Goal: Task Accomplishment & Management: Complete application form

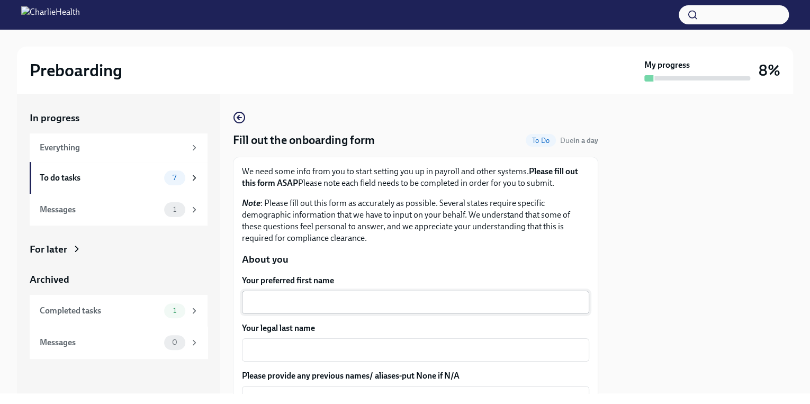
click at [298, 300] on textarea "Your preferred first name" at bounding box center [415, 302] width 334 height 13
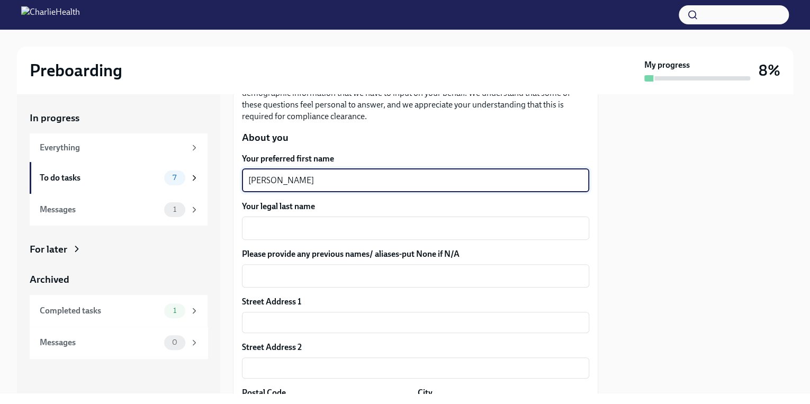
scroll to position [127, 0]
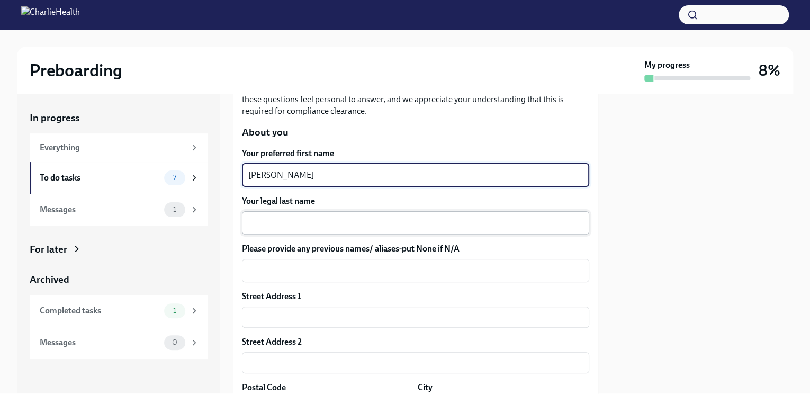
type textarea "[PERSON_NAME]"
click at [321, 226] on textarea "Your legal last name" at bounding box center [415, 222] width 334 height 13
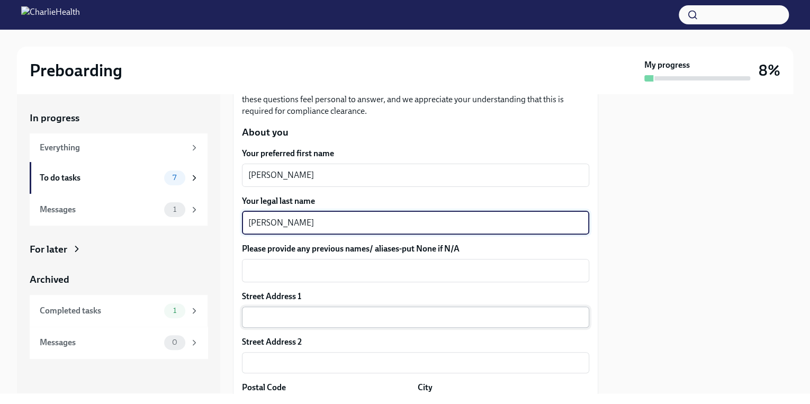
type textarea "[PERSON_NAME]"
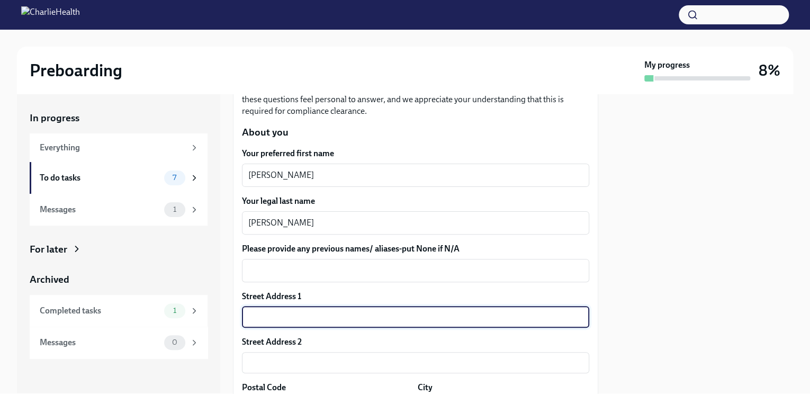
click at [364, 310] on input "text" at bounding box center [415, 316] width 347 height 21
type input "[STREET_ADDRESS][US_STATE]"
type input "77388"
type input "Spring"
type input "00020002910014"
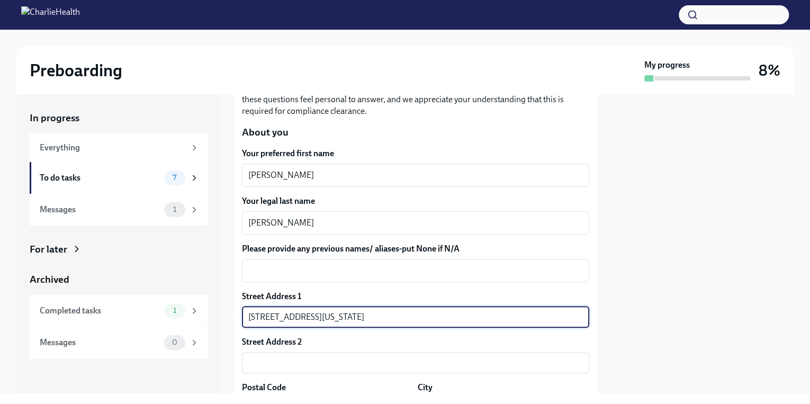
type input "US"
drag, startPoint x: 332, startPoint y: 318, endPoint x: 504, endPoint y: 316, distance: 172.0
click at [504, 316] on input "[STREET_ADDRESS][US_STATE]" at bounding box center [415, 316] width 347 height 21
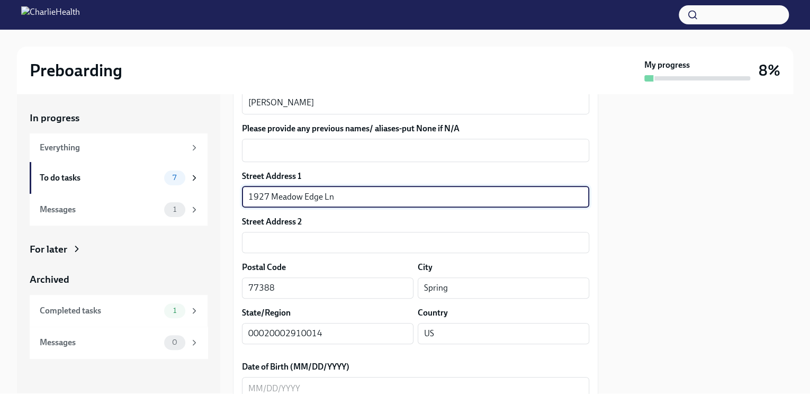
scroll to position [296, 0]
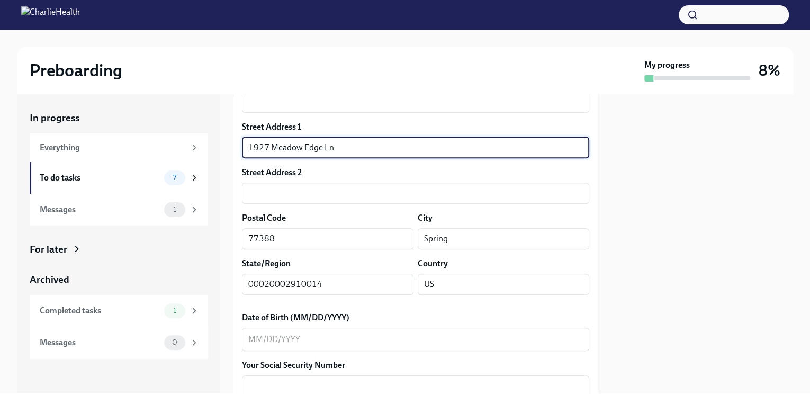
type input "1927 Meadow Edge Ln"
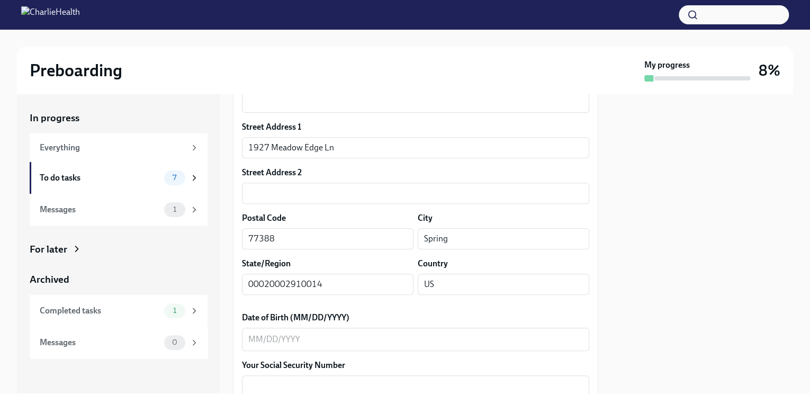
click at [405, 214] on div "Postal Code" at bounding box center [327, 218] width 171 height 12
drag, startPoint x: 341, startPoint y: 282, endPoint x: 214, endPoint y: 282, distance: 126.5
click at [214, 282] on div "In progress Everything To do tasks 7 Messages 1 For later Archived Completed ta…" at bounding box center [405, 243] width 776 height 299
type input "[US_STATE]"
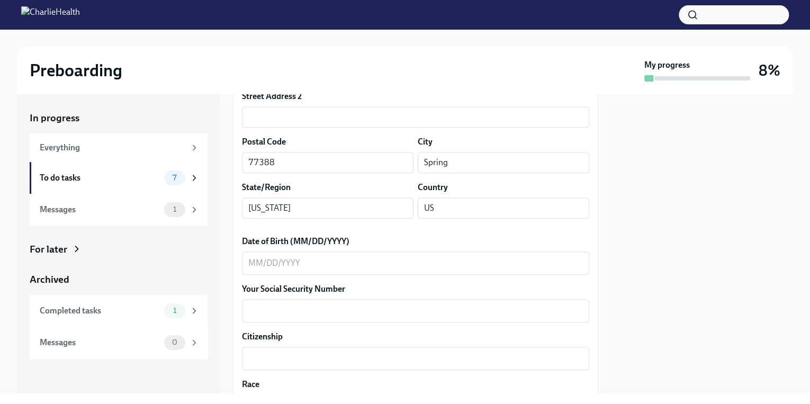
scroll to position [381, 0]
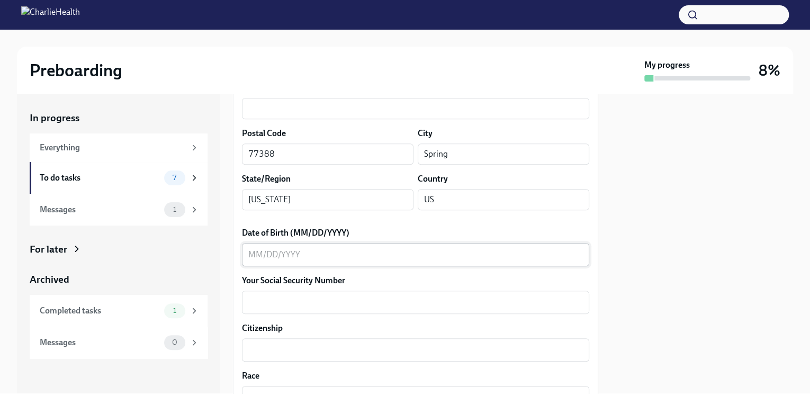
click at [361, 261] on div "x ​" at bounding box center [415, 254] width 347 height 23
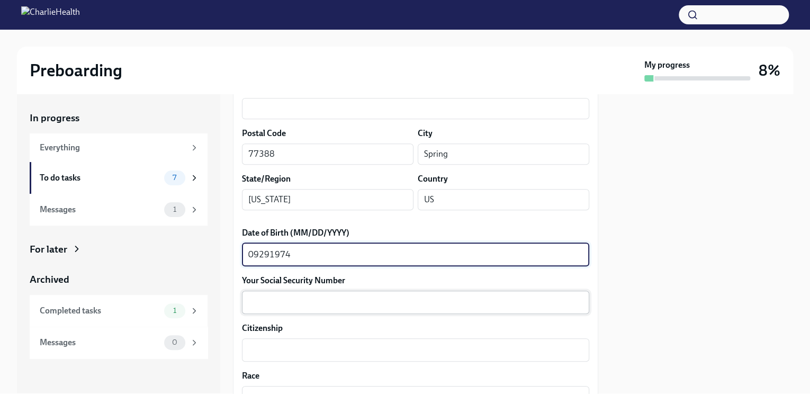
click at [356, 308] on textarea "Your Social Security Number" at bounding box center [415, 302] width 334 height 13
click at [260, 257] on textarea "09291974" at bounding box center [415, 254] width 334 height 13
click at [273, 253] on textarea "09/291974" at bounding box center [415, 254] width 334 height 13
type textarea "[DATE]"
click at [281, 304] on textarea "Your Social Security Number" at bounding box center [415, 302] width 334 height 13
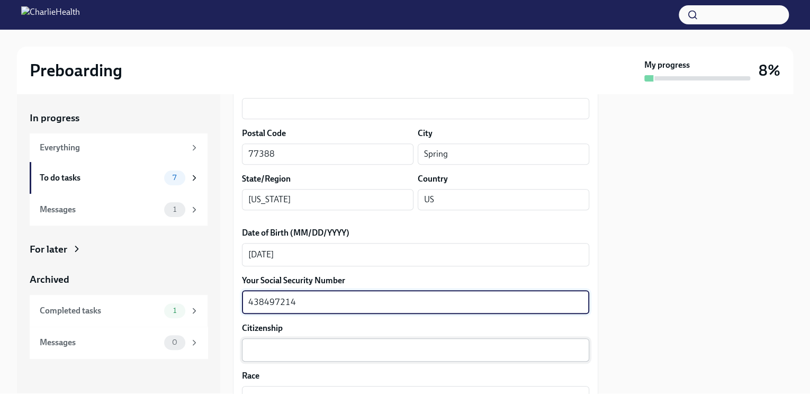
type textarea "438497214"
click at [291, 347] on textarea "Citizenship" at bounding box center [415, 349] width 334 height 13
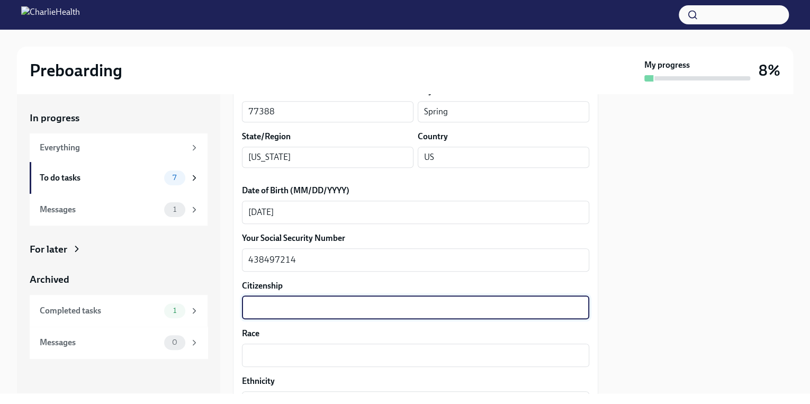
scroll to position [466, 0]
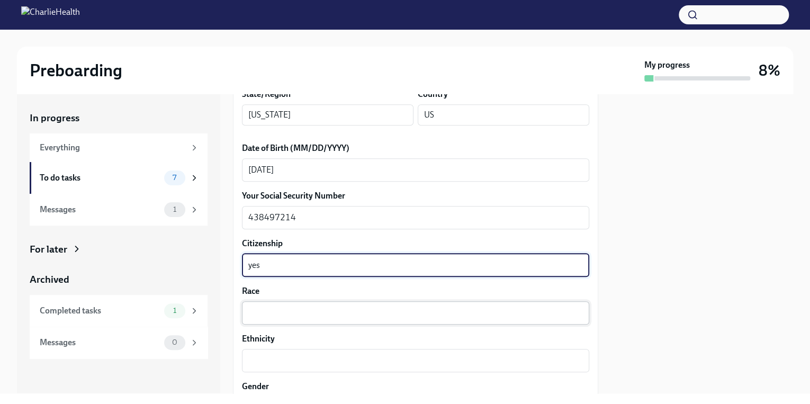
type textarea "yes"
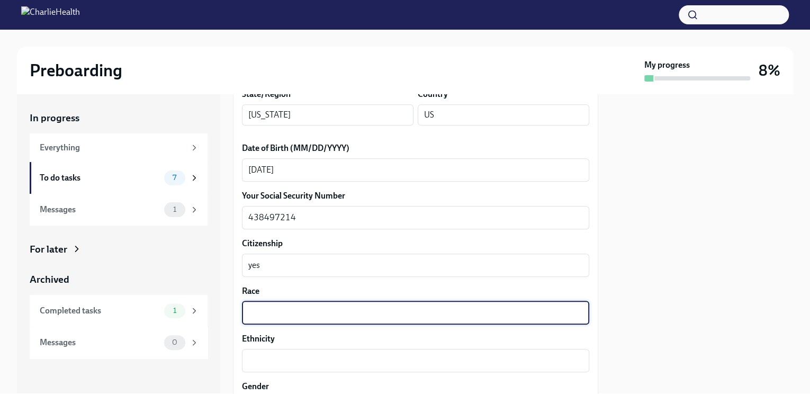
click at [309, 313] on textarea "Race" at bounding box center [415, 312] width 334 height 13
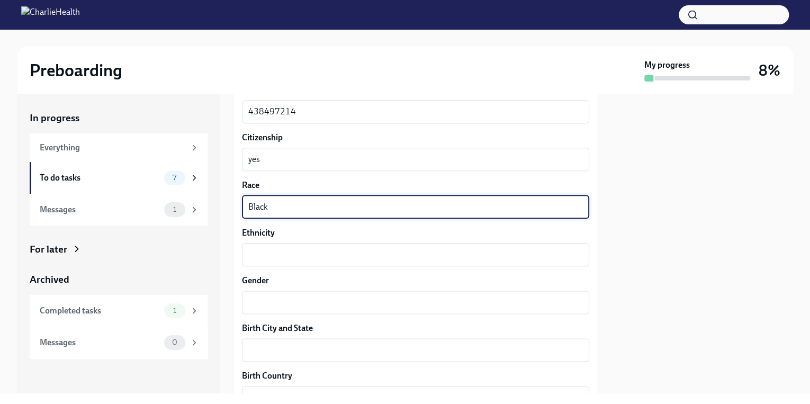
scroll to position [593, 0]
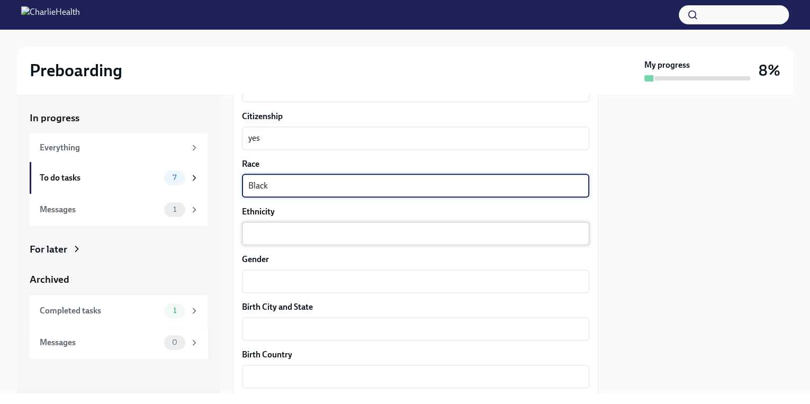
type textarea "Black"
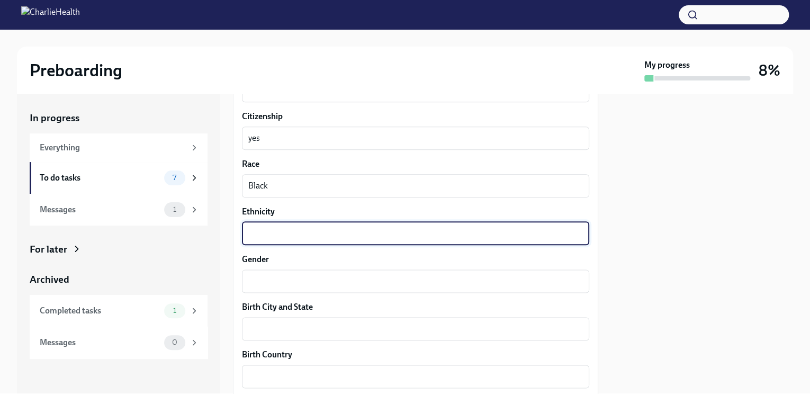
click at [309, 232] on textarea "Ethnicity" at bounding box center [415, 233] width 334 height 13
type textarea "Non [DEMOGRAPHIC_DATA]"
click at [310, 275] on textarea "Gender" at bounding box center [415, 281] width 334 height 13
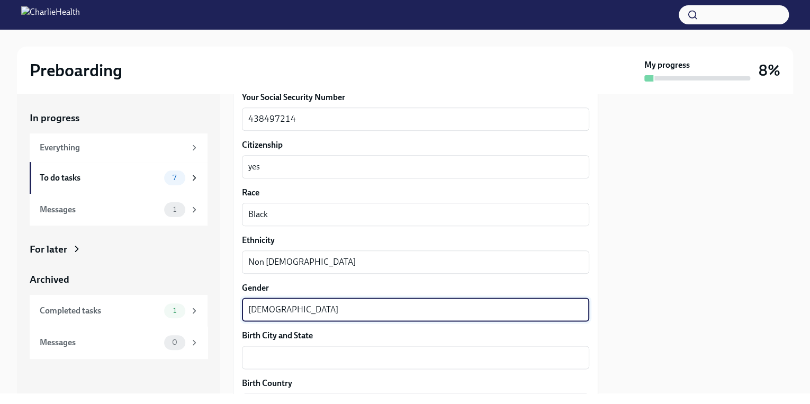
scroll to position [550, 0]
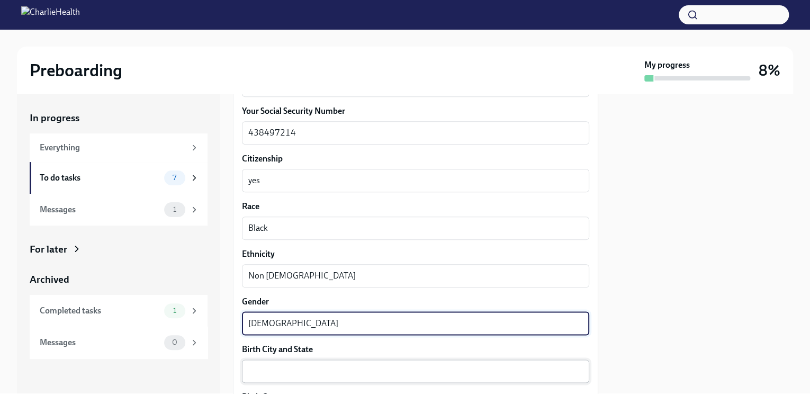
type textarea "[DEMOGRAPHIC_DATA]"
click at [320, 367] on textarea "Birth City and State" at bounding box center [415, 371] width 334 height 13
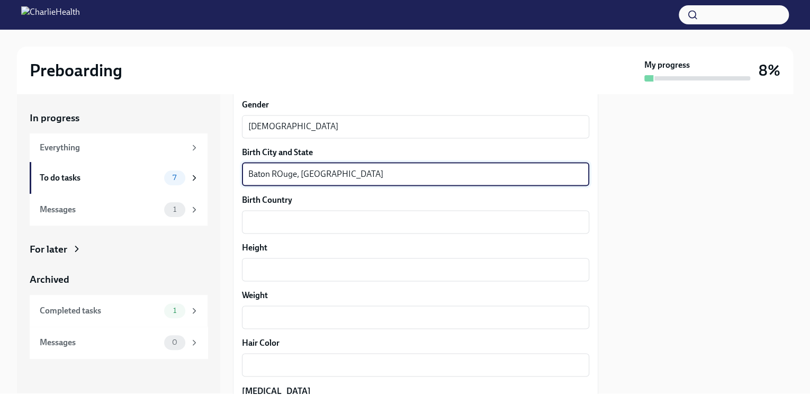
scroll to position [762, 0]
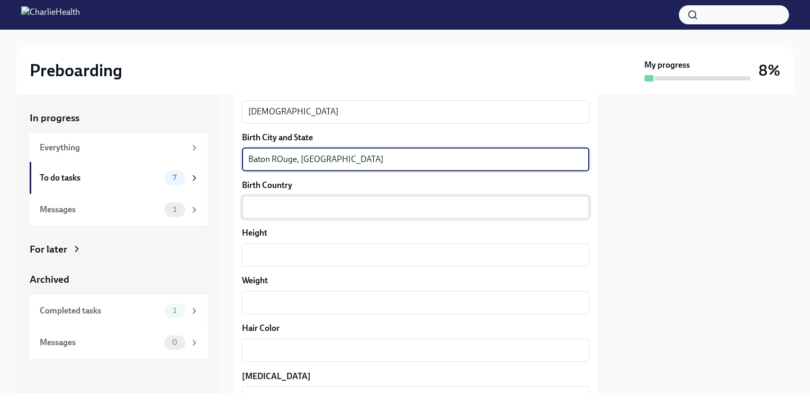
type textarea "Baton ROuge, [GEOGRAPHIC_DATA]"
click at [318, 207] on textarea "Birth Country" at bounding box center [415, 207] width 334 height 13
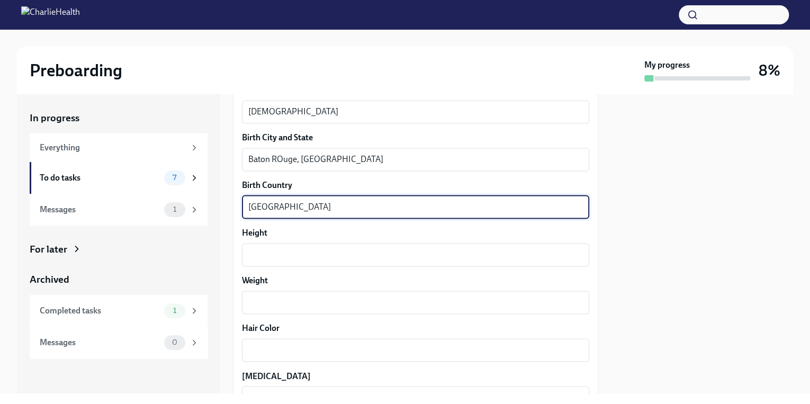
scroll to position [720, 0]
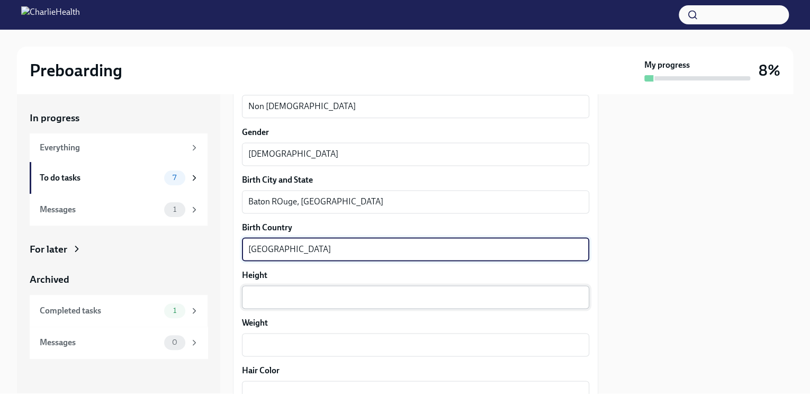
type textarea "[GEOGRAPHIC_DATA]"
click at [313, 287] on div "x ​" at bounding box center [415, 296] width 347 height 23
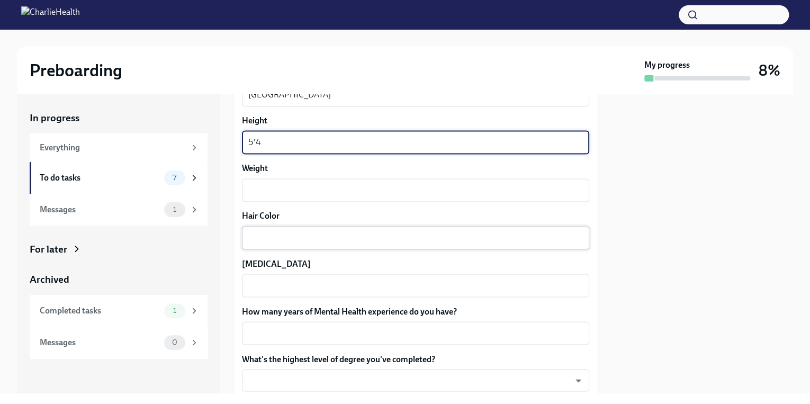
scroll to position [889, 0]
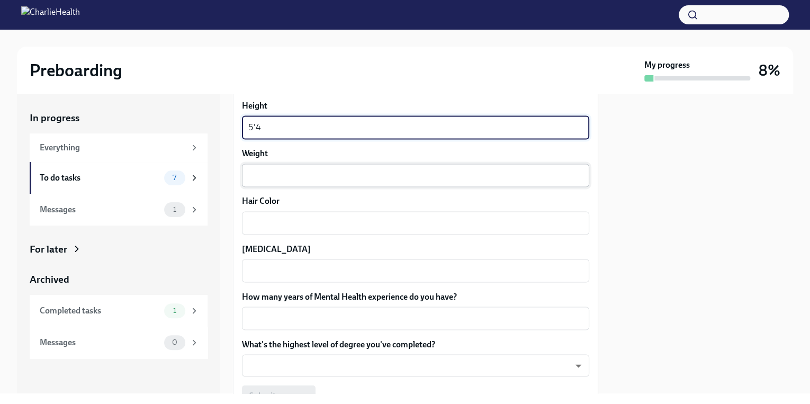
type textarea "5'4"
click at [320, 177] on textarea "Weight" at bounding box center [415, 175] width 334 height 13
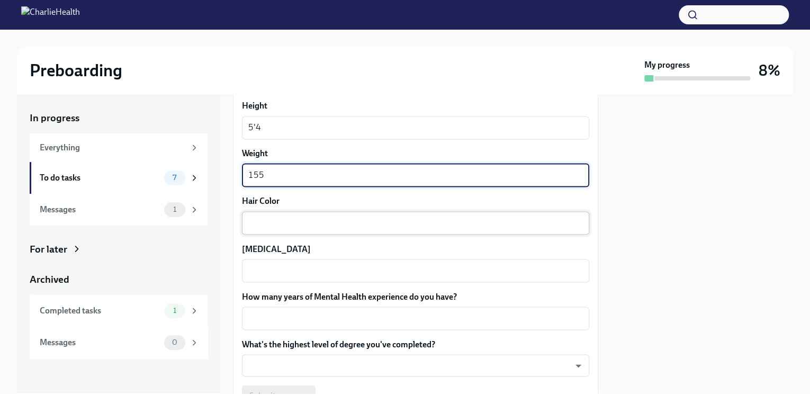
type textarea "155"
click at [316, 214] on div "x ​" at bounding box center [415, 222] width 347 height 23
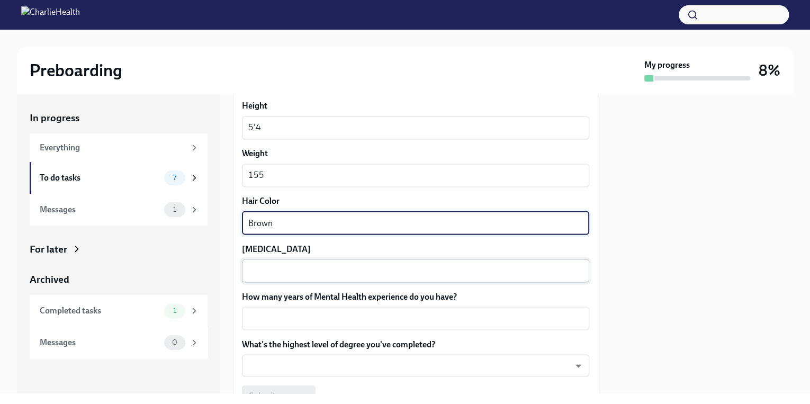
type textarea "Brown"
click at [307, 265] on textarea "[MEDICAL_DATA]" at bounding box center [415, 270] width 334 height 13
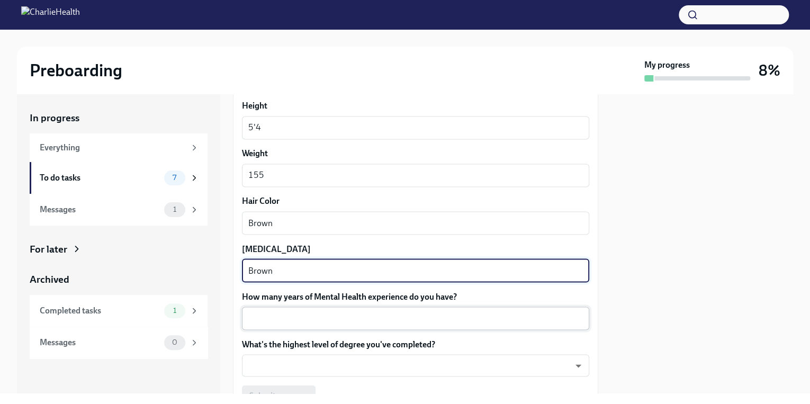
type textarea "Brown"
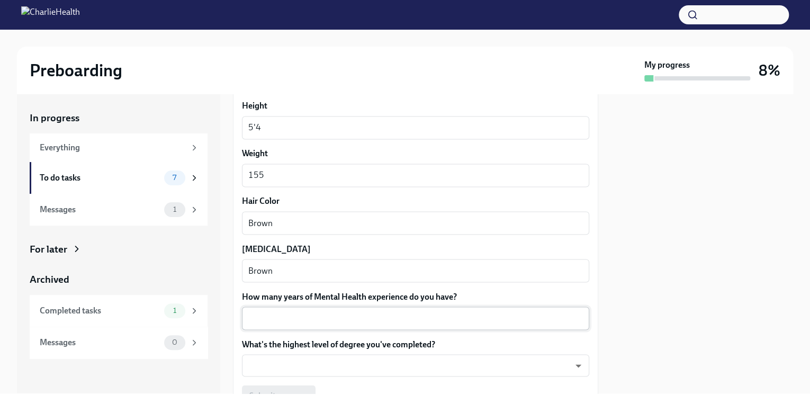
click at [333, 307] on div "x ​" at bounding box center [415, 317] width 347 height 23
click at [652, 341] on div at bounding box center [702, 243] width 182 height 299
click at [406, 312] on textarea "How many years of Mental Health experience do you have?" at bounding box center [415, 318] width 334 height 13
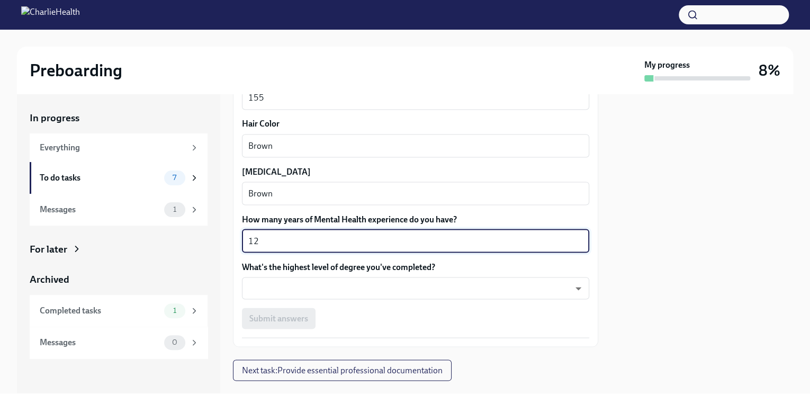
scroll to position [974, 0]
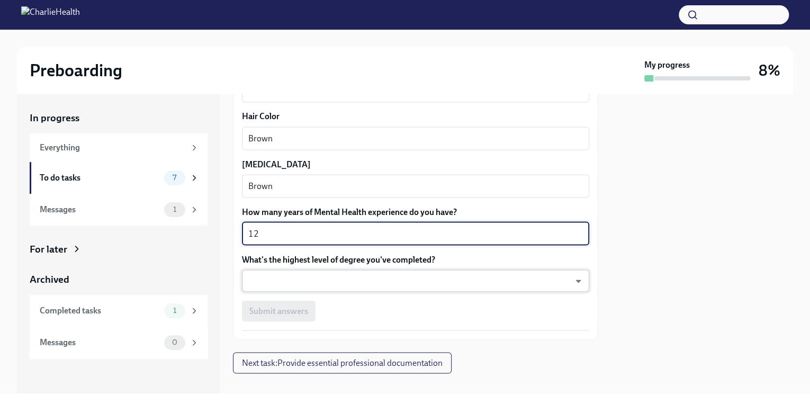
type textarea "12"
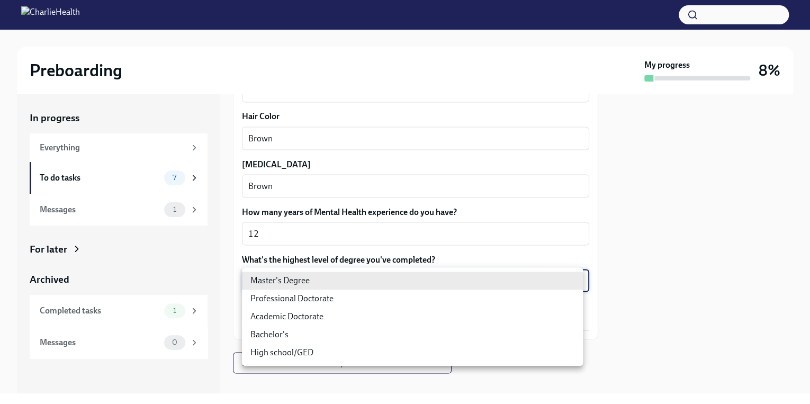
click at [479, 283] on body "Preboarding My progress 8% In progress Everything To do tasks 7 Messages 1 For …" at bounding box center [405, 202] width 810 height 404
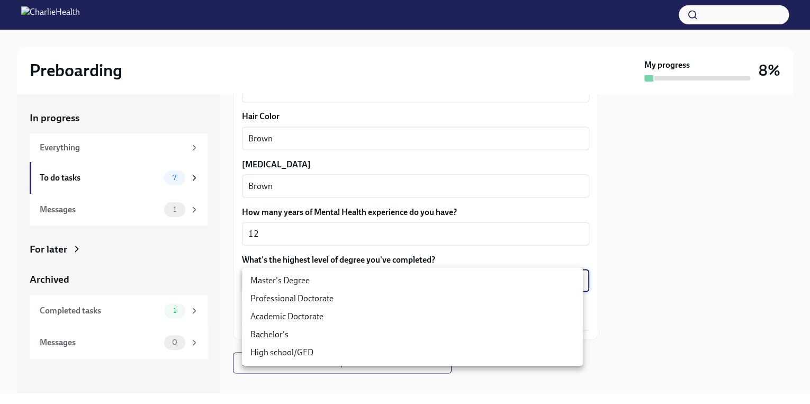
click at [422, 281] on li "Master's Degree" at bounding box center [412, 280] width 341 height 18
type input "2vBr-ghkD"
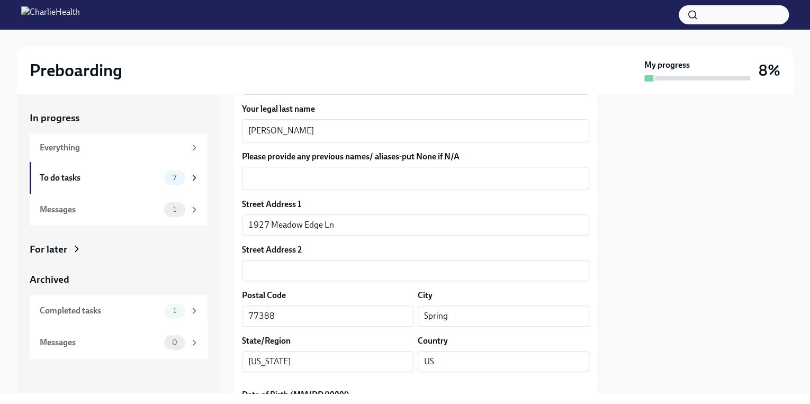
scroll to position [296, 0]
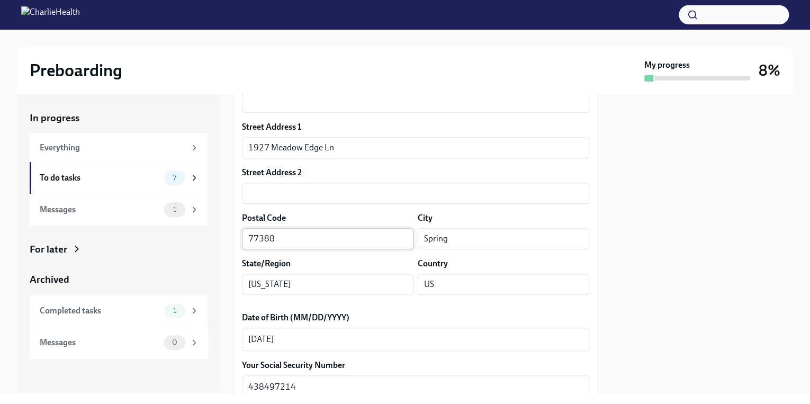
type textarea "Baton Rouge, [GEOGRAPHIC_DATA]"
drag, startPoint x: 257, startPoint y: 240, endPoint x: 170, endPoint y: 248, distance: 87.7
click at [170, 248] on div "In progress Everything To do tasks 7 Messages 1 For later Archived Completed ta…" at bounding box center [405, 243] width 776 height 299
type input "77388"
type input "Spring"
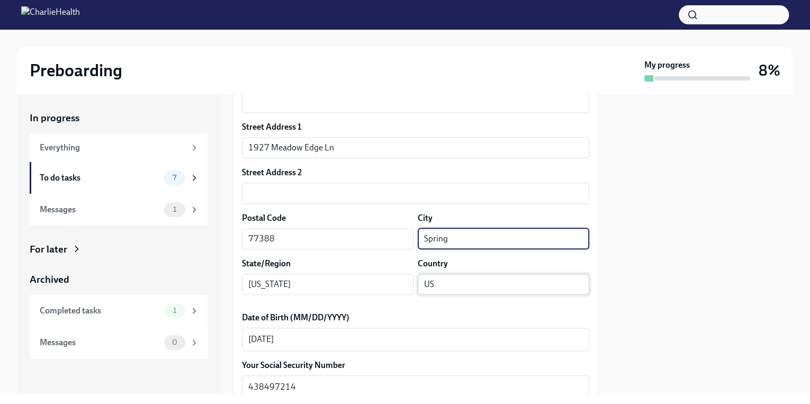
click at [428, 286] on input "US" at bounding box center [503, 284] width 171 height 21
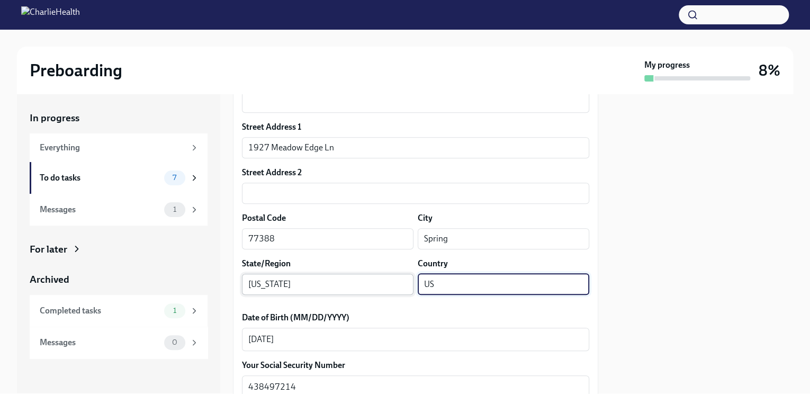
drag, startPoint x: 452, startPoint y: 284, endPoint x: 401, endPoint y: 283, distance: 51.3
click at [401, 283] on div "State/Region [US_STATE] ​ Country [GEOGRAPHIC_DATA] ​" at bounding box center [415, 276] width 347 height 37
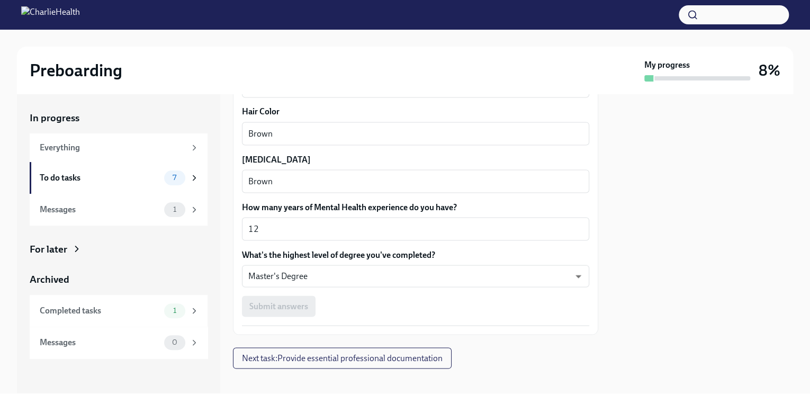
scroll to position [986, 0]
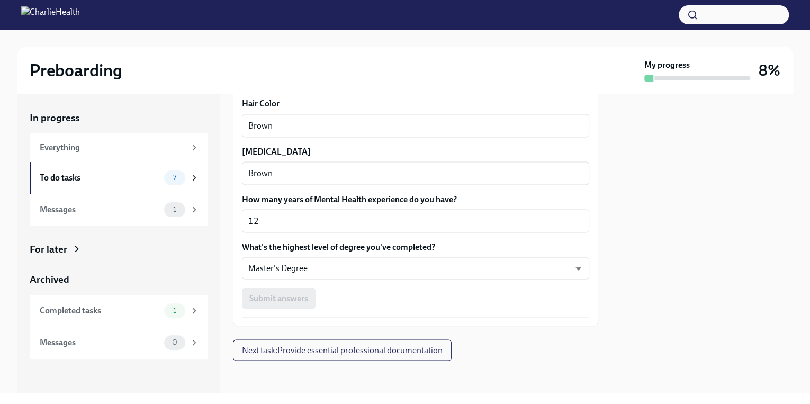
type input "[GEOGRAPHIC_DATA]"
click at [270, 300] on div "Submit answers" at bounding box center [415, 297] width 347 height 21
click at [296, 342] on button "Next task : Provide essential professional documentation" at bounding box center [342, 349] width 219 height 21
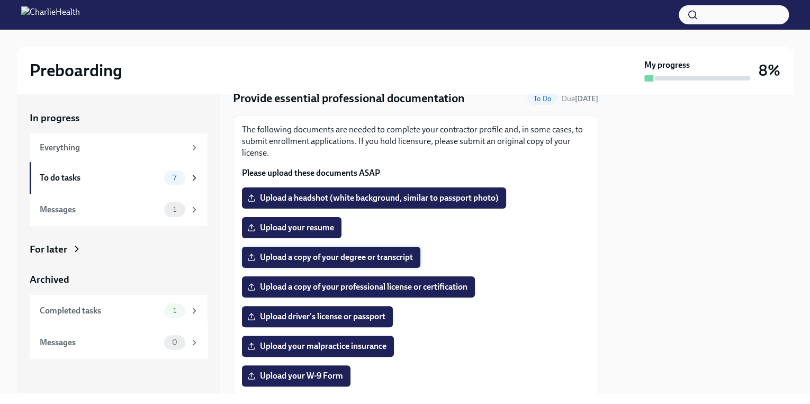
scroll to position [42, 0]
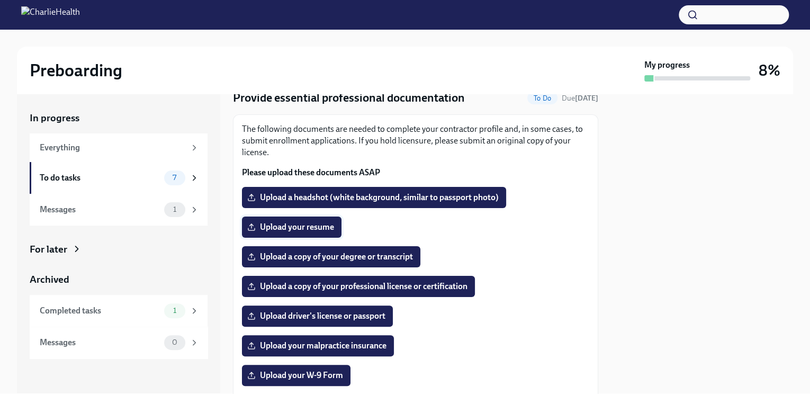
click at [309, 225] on span "Upload your resume" at bounding box center [291, 227] width 85 height 11
click at [0, 0] on input "Upload your resume" at bounding box center [0, 0] width 0 height 0
click at [127, 51] on div "Preboarding My progress 8%" at bounding box center [405, 71] width 776 height 48
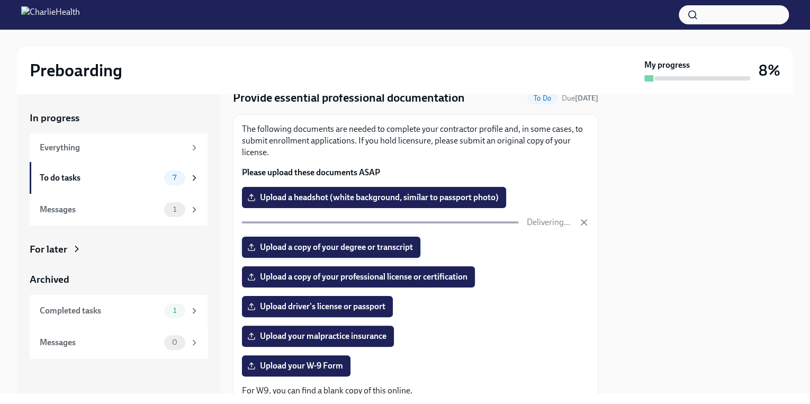
click at [381, 249] on span "Upload a copy of your degree or transcript" at bounding box center [331, 247] width 164 height 11
click at [0, 0] on input "Upload a copy of your degree or transcript" at bounding box center [0, 0] width 0 height 0
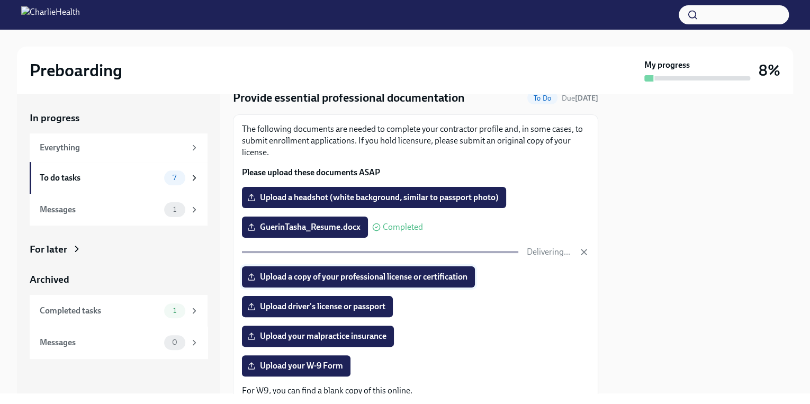
click at [437, 283] on label "Upload a copy of your professional license or certification" at bounding box center [358, 276] width 233 height 21
click at [0, 0] on input "Upload a copy of your professional license or certification" at bounding box center [0, 0] width 0 height 0
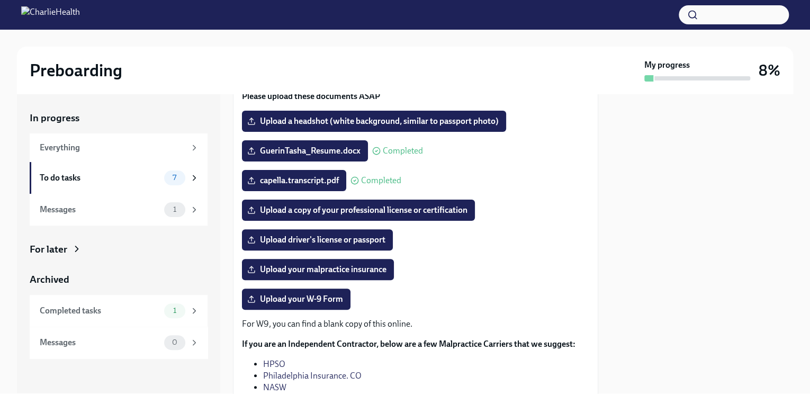
scroll to position [127, 0]
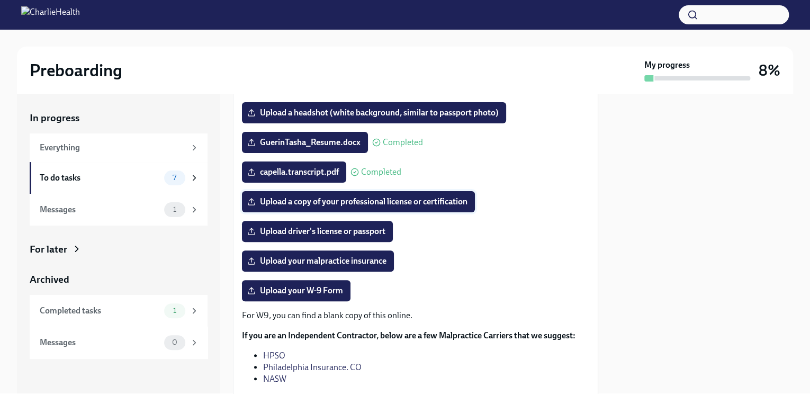
click at [361, 205] on span "Upload a copy of your professional license or certification" at bounding box center [358, 201] width 218 height 11
click at [0, 0] on input "Upload a copy of your professional license or certification" at bounding box center [0, 0] width 0 height 0
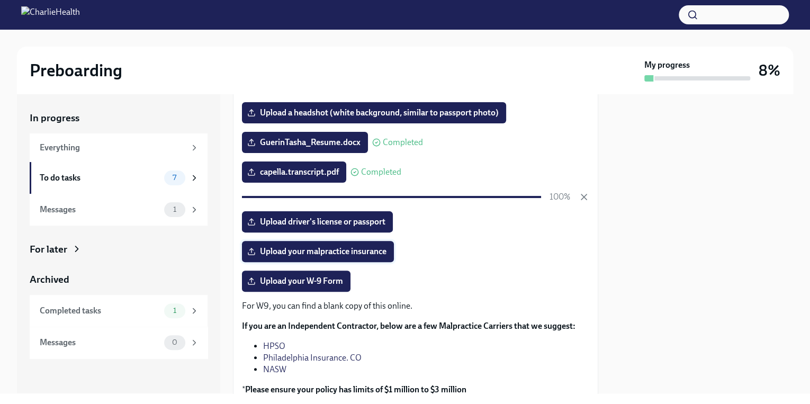
click at [343, 254] on span "Upload your malpractice insurance" at bounding box center [317, 251] width 137 height 11
click at [0, 0] on input "Upload your malpractice insurance" at bounding box center [0, 0] width 0 height 0
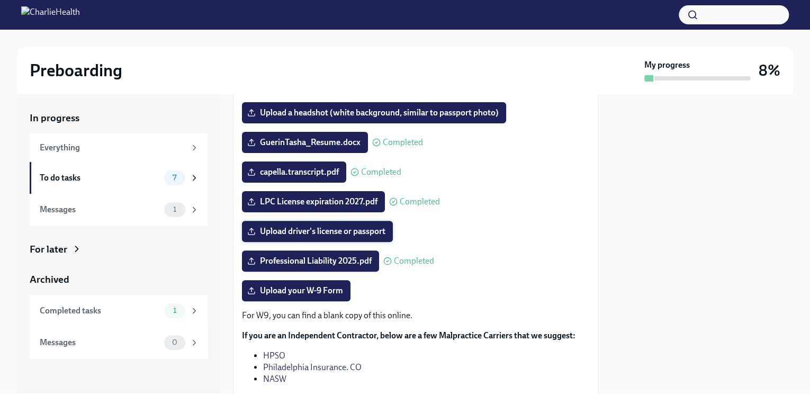
click at [340, 233] on span "Upload driver's license or passport" at bounding box center [317, 231] width 136 height 11
click at [0, 0] on input "Upload driver's license or passport" at bounding box center [0, 0] width 0 height 0
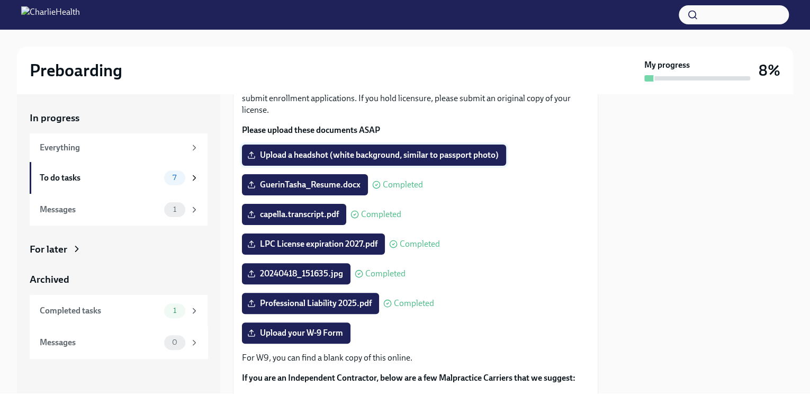
click at [335, 153] on span "Upload a headshot (white background, similar to passport photo)" at bounding box center [373, 155] width 249 height 11
click at [0, 0] on input "Upload a headshot (white background, similar to passport photo)" at bounding box center [0, 0] width 0 height 0
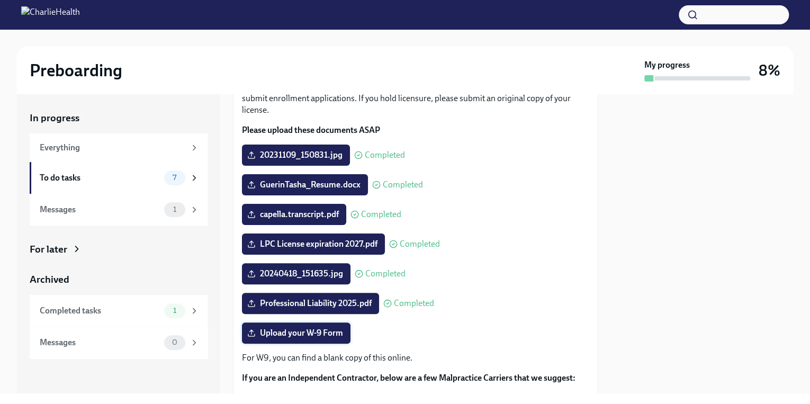
click at [310, 341] on label "Upload your W-9 Form" at bounding box center [296, 332] width 108 height 21
click at [0, 0] on input "Upload your W-9 Form" at bounding box center [0, 0] width 0 height 0
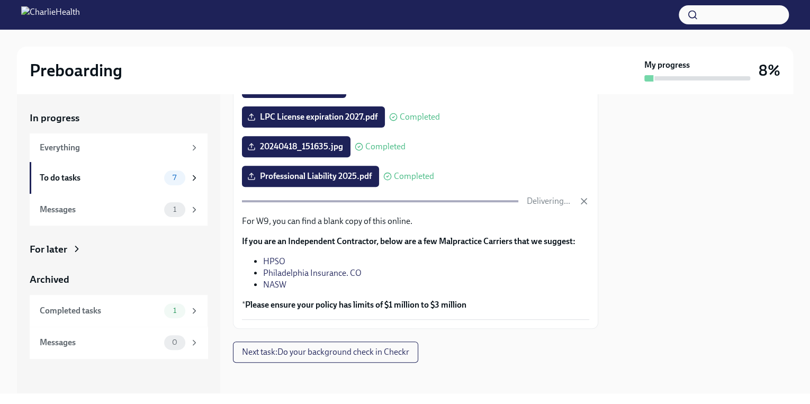
scroll to position [214, 0]
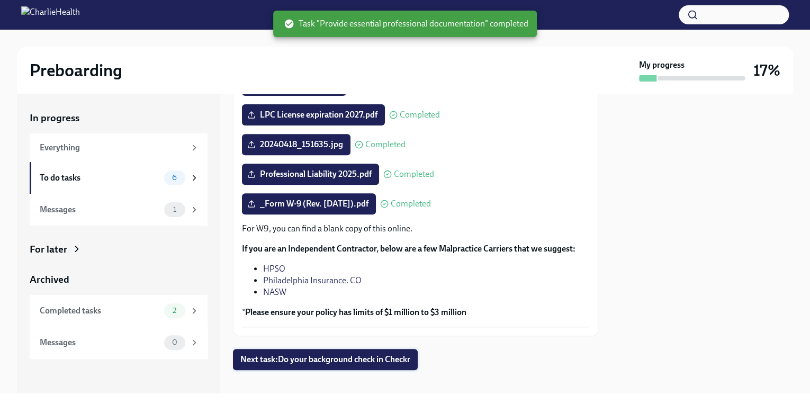
click at [379, 357] on span "Next task : Do your background check in Checkr" at bounding box center [325, 359] width 170 height 11
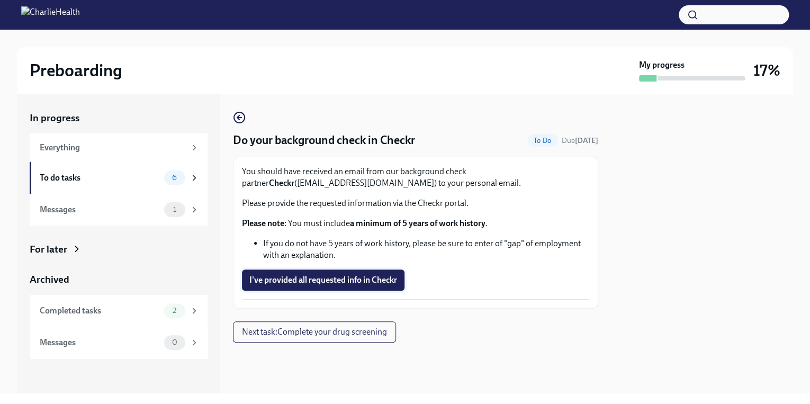
click at [353, 282] on span "I've provided all requested info in Checkr" at bounding box center [323, 280] width 148 height 11
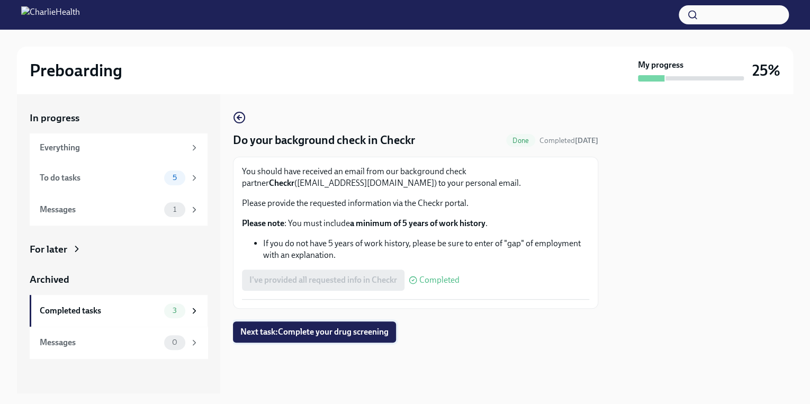
click at [358, 330] on span "Next task : Complete your drug screening" at bounding box center [314, 331] width 148 height 11
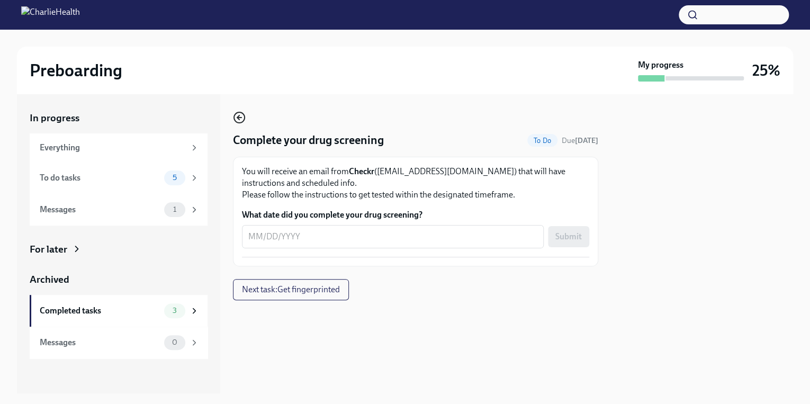
click at [240, 117] on icon "button" at bounding box center [239, 117] width 4 height 0
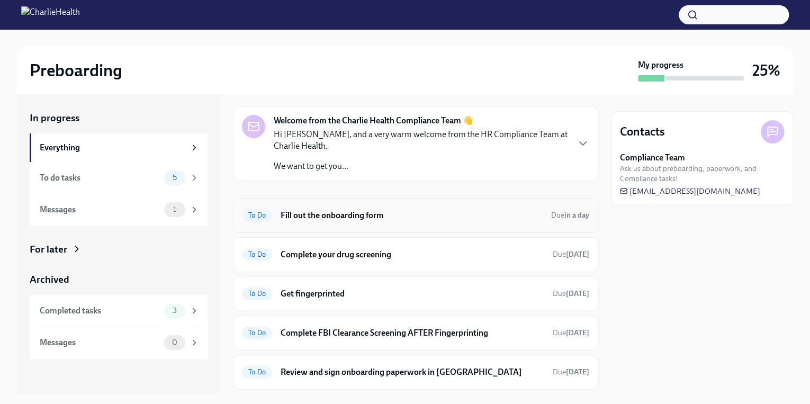
scroll to position [42, 0]
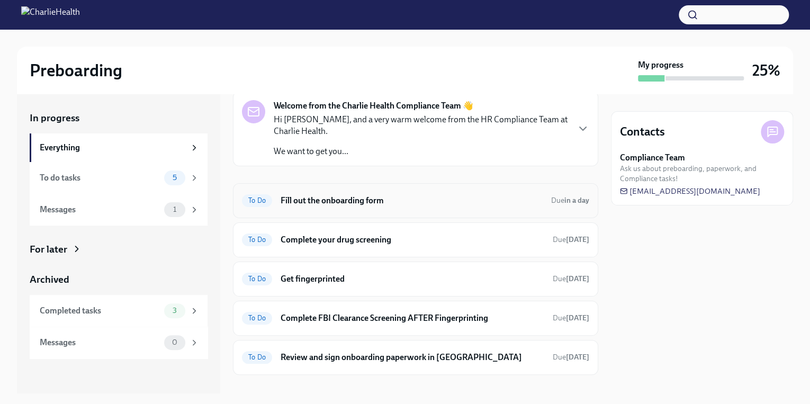
click at [318, 203] on h6 "Fill out the onboarding form" at bounding box center [411, 201] width 262 height 12
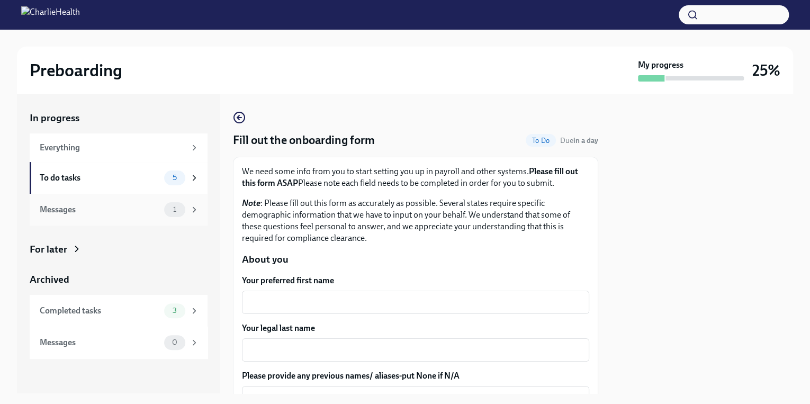
click at [164, 205] on div "1" at bounding box center [181, 209] width 35 height 15
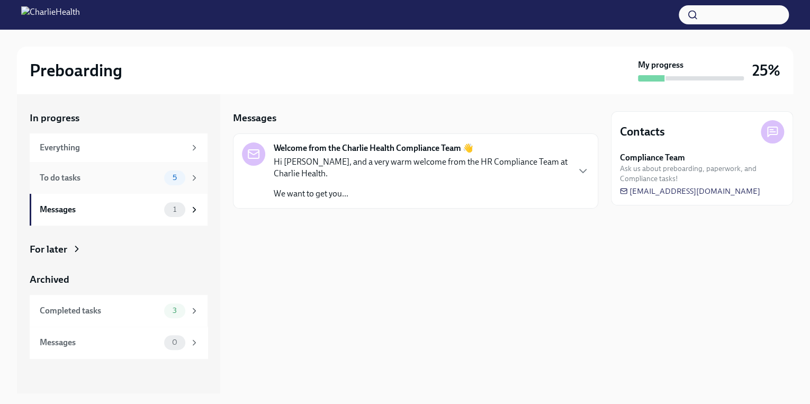
click at [152, 174] on div "To do tasks" at bounding box center [100, 178] width 120 height 12
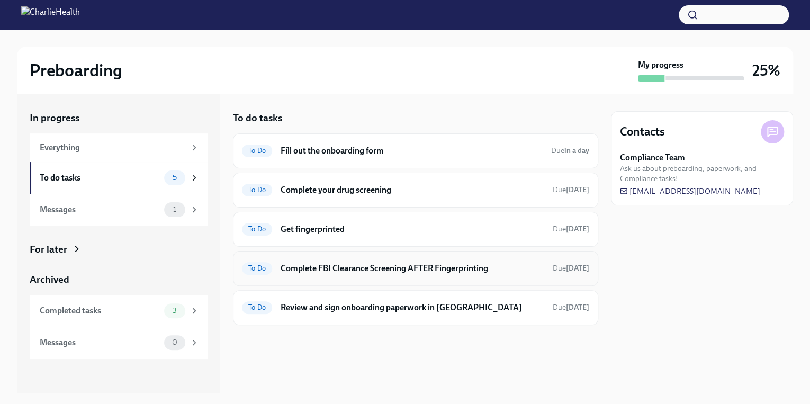
click at [333, 267] on h6 "Complete FBI Clearance Screening AFTER Fingerprinting" at bounding box center [412, 268] width 264 height 12
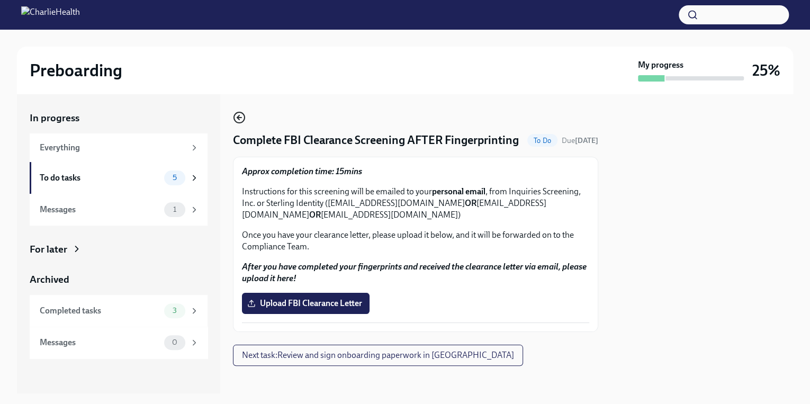
click at [240, 113] on icon "button" at bounding box center [239, 117] width 13 height 13
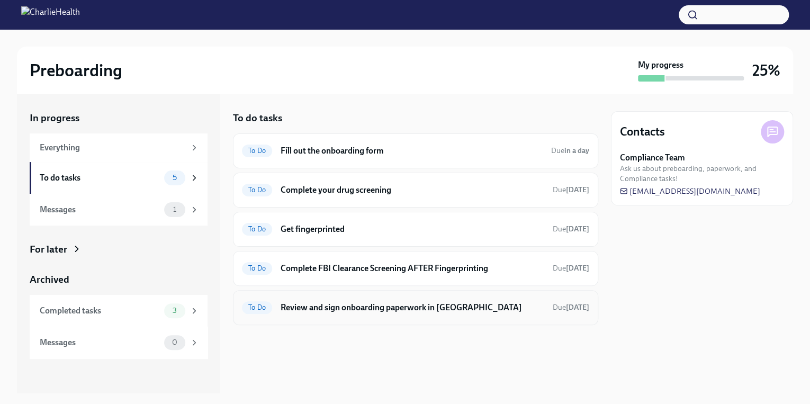
click at [364, 305] on h6 "Review and sign onboarding paperwork in [GEOGRAPHIC_DATA]" at bounding box center [412, 308] width 264 height 12
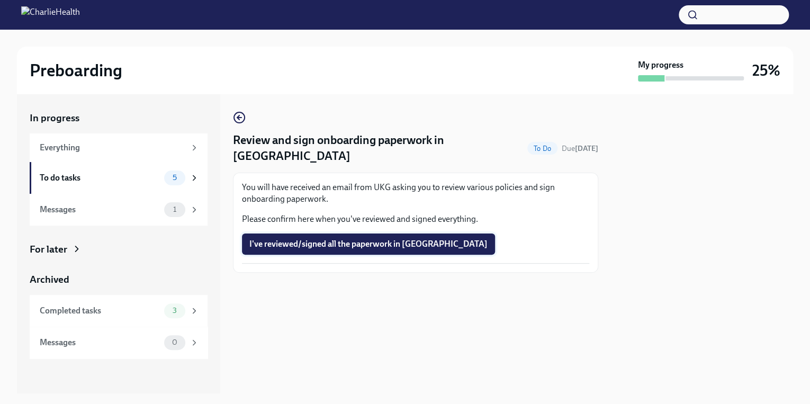
click at [330, 236] on button "I've reviewed/signed all the paperwork in [GEOGRAPHIC_DATA]" at bounding box center [368, 243] width 253 height 21
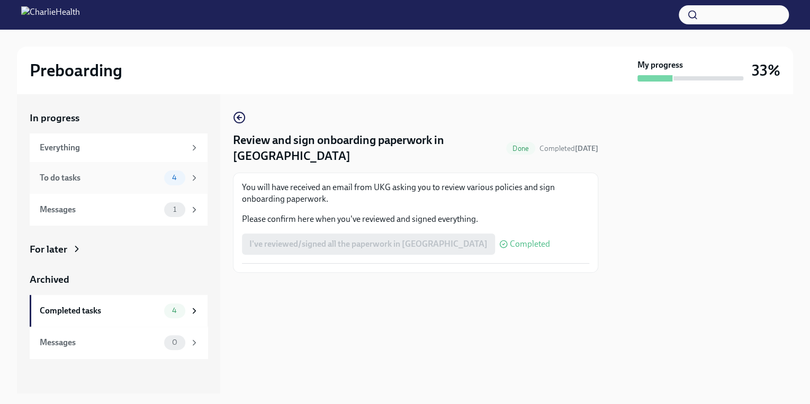
click at [175, 178] on span "4" at bounding box center [174, 178] width 17 height 8
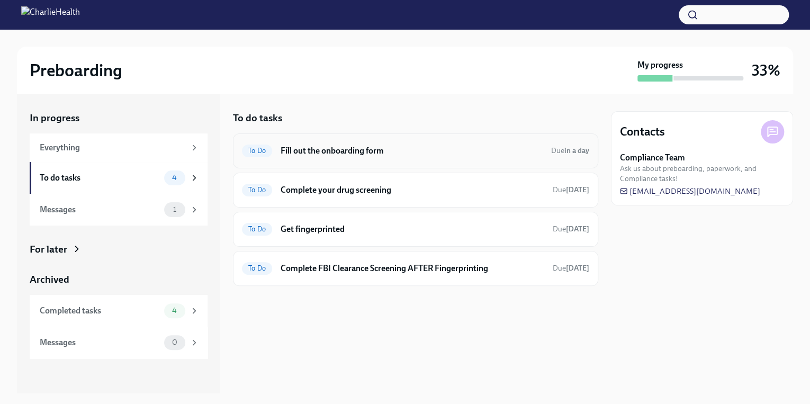
click at [334, 152] on h6 "Fill out the onboarding form" at bounding box center [411, 151] width 262 height 12
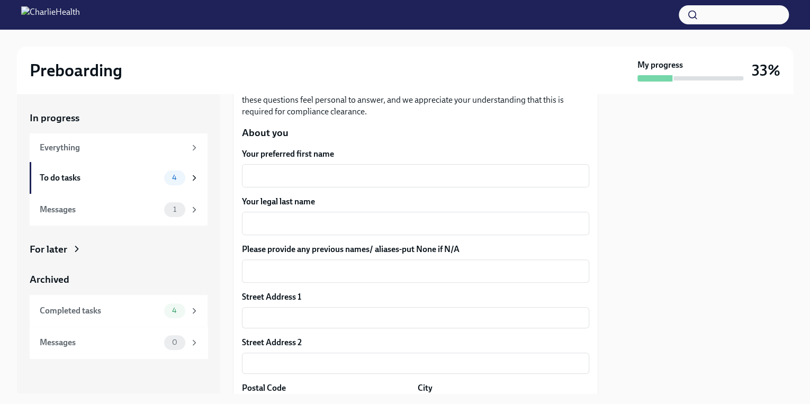
scroll to position [127, 0]
drag, startPoint x: 601, startPoint y: 170, endPoint x: 601, endPoint y: 229, distance: 59.3
click at [601, 229] on div "In progress Everything To do tasks 4 Messages 1 For later Archived Completed ta…" at bounding box center [405, 243] width 776 height 299
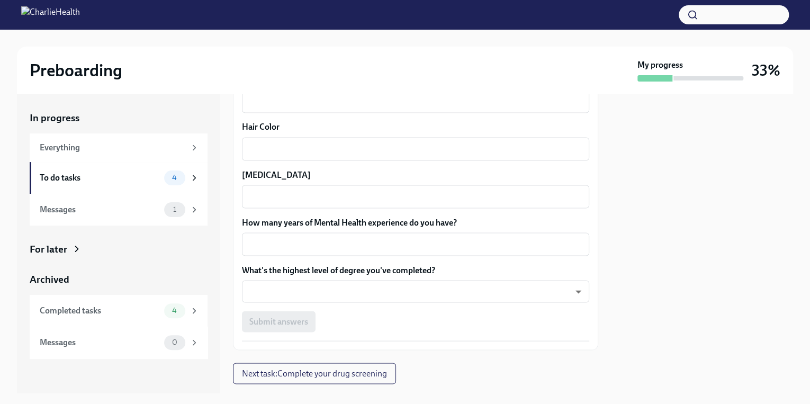
scroll to position [986, 0]
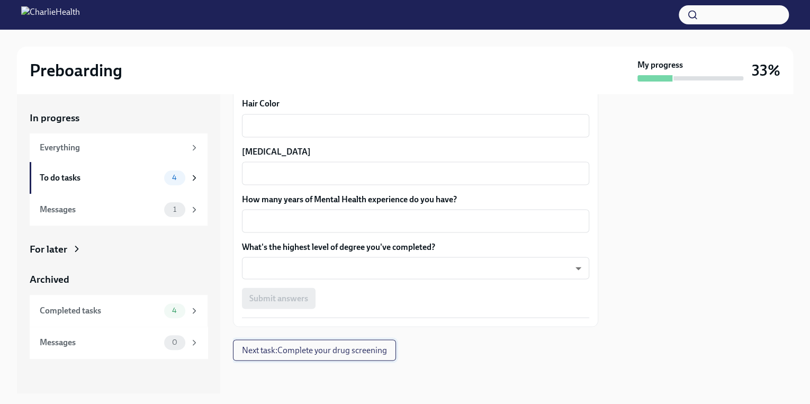
click at [362, 357] on button "Next task : Complete your drug screening" at bounding box center [314, 349] width 163 height 21
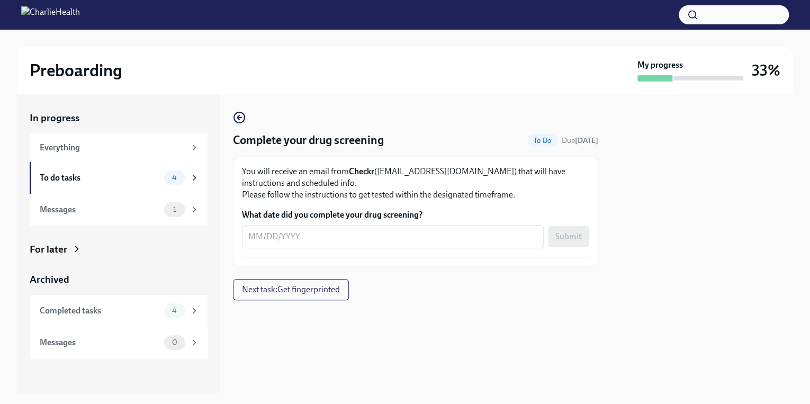
click at [233, 127] on div "Complete your drug screening To Do Due [DATE] You will receive an email from Ch…" at bounding box center [415, 188] width 365 height 155
click at [235, 120] on icon "button" at bounding box center [239, 117] width 13 height 13
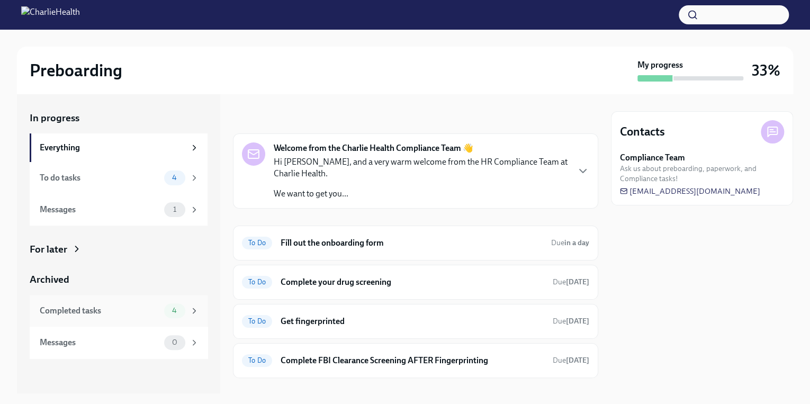
click at [167, 306] on div "4" at bounding box center [174, 310] width 21 height 15
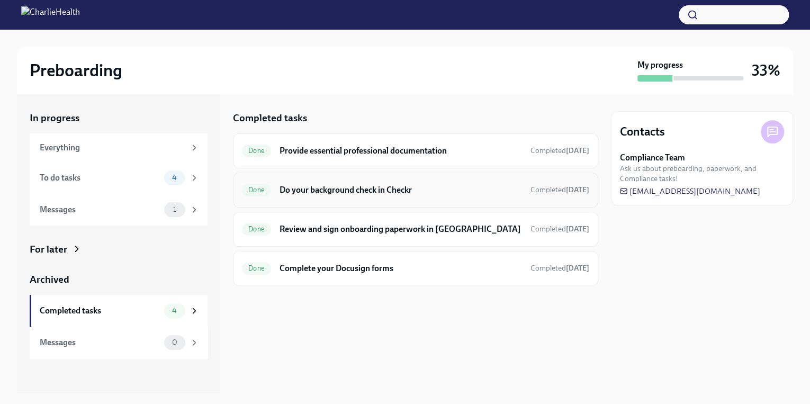
click at [365, 185] on h6 "Do your background check in Checkr" at bounding box center [400, 190] width 242 height 12
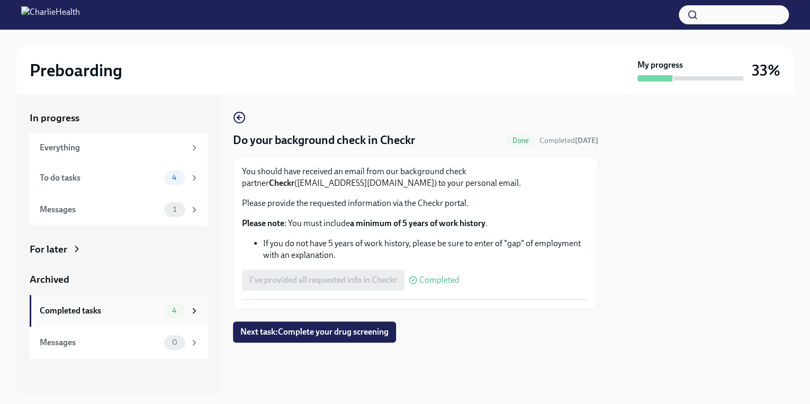
click at [115, 311] on div "Completed tasks" at bounding box center [100, 311] width 120 height 12
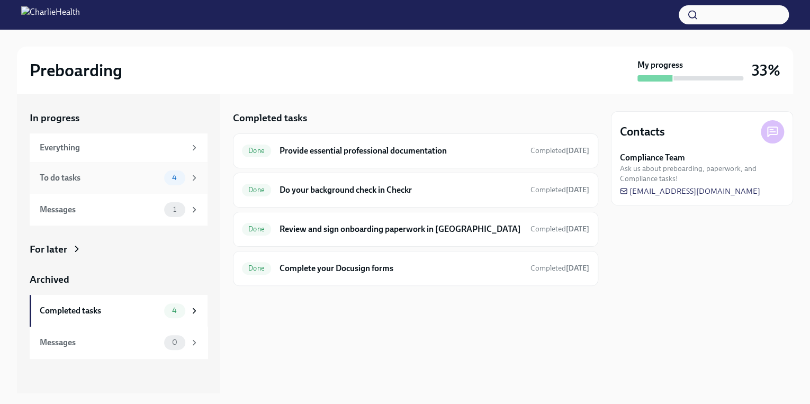
click at [160, 172] on div "To do tasks 4" at bounding box center [119, 177] width 159 height 15
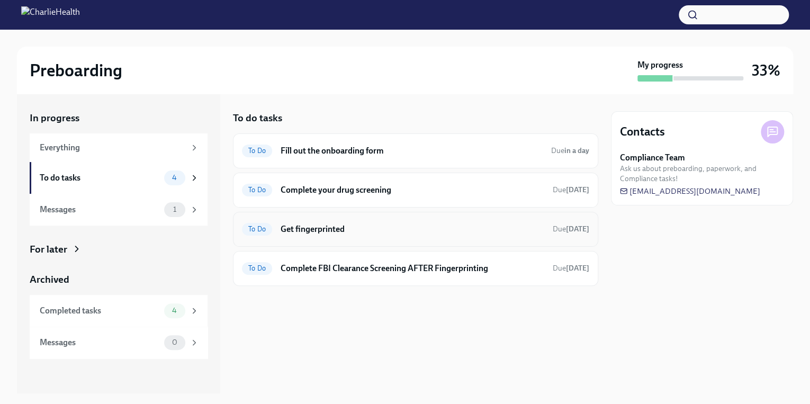
click at [322, 228] on h6 "Get fingerprinted" at bounding box center [412, 229] width 264 height 12
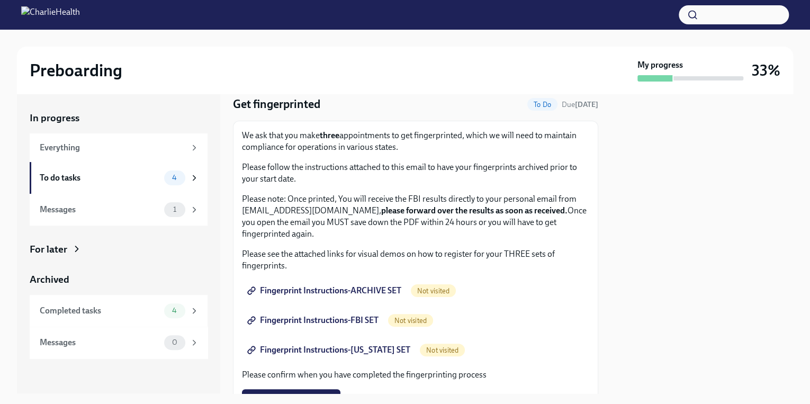
scroll to position [78, 0]
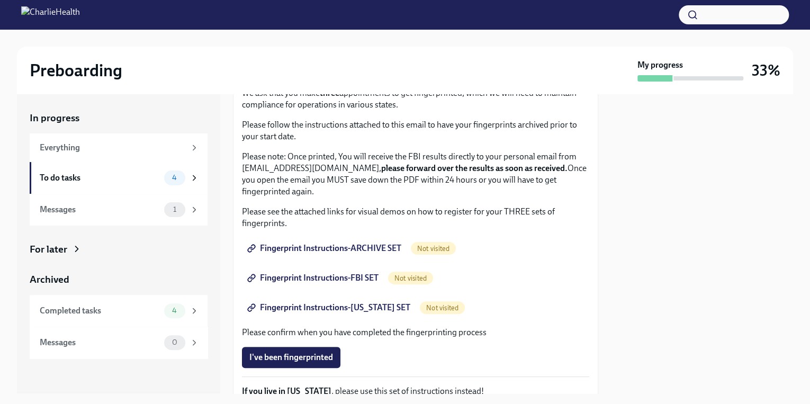
click at [351, 252] on span "Fingerprint Instructions-ARCHIVE SET" at bounding box center [325, 248] width 152 height 11
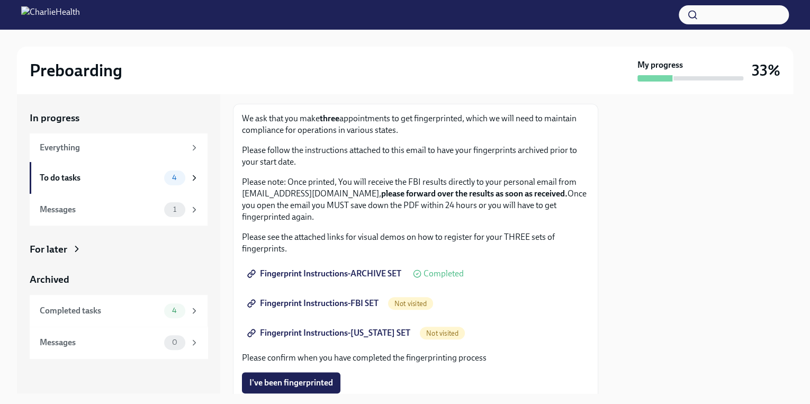
click at [354, 303] on span "Fingerprint Instructions-FBI SET" at bounding box center [313, 303] width 129 height 11
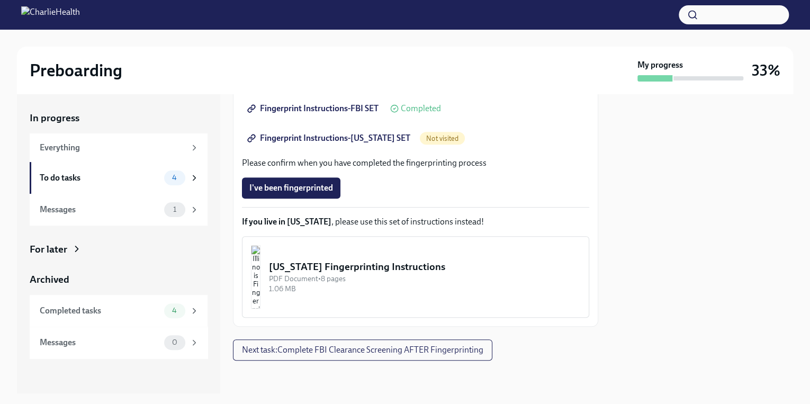
scroll to position [205, 0]
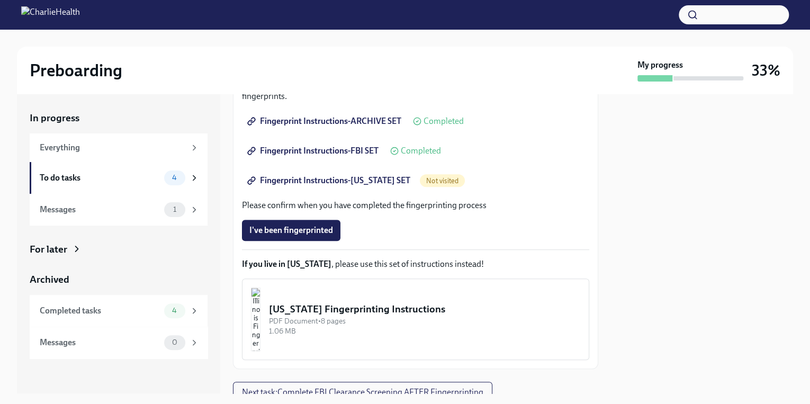
click at [345, 146] on span "Fingerprint Instructions-FBI SET" at bounding box center [313, 151] width 129 height 11
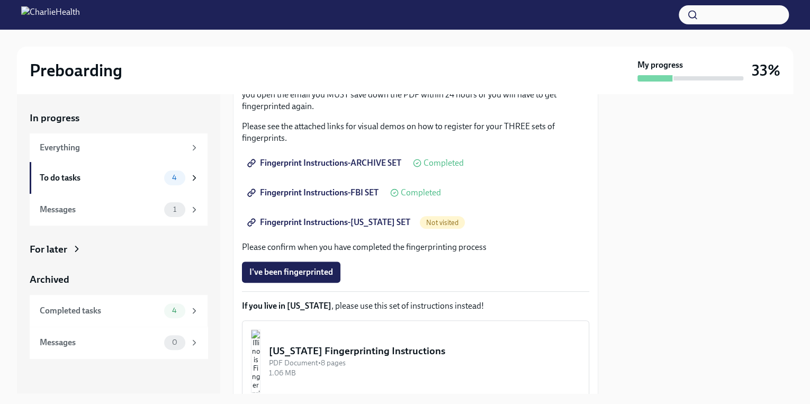
scroll to position [163, 0]
click at [350, 224] on span "Fingerprint Instructions-[US_STATE] SET" at bounding box center [329, 222] width 161 height 11
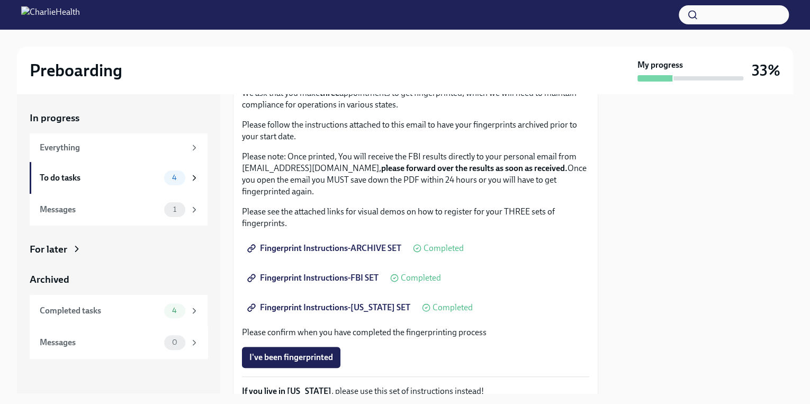
scroll to position [0, 0]
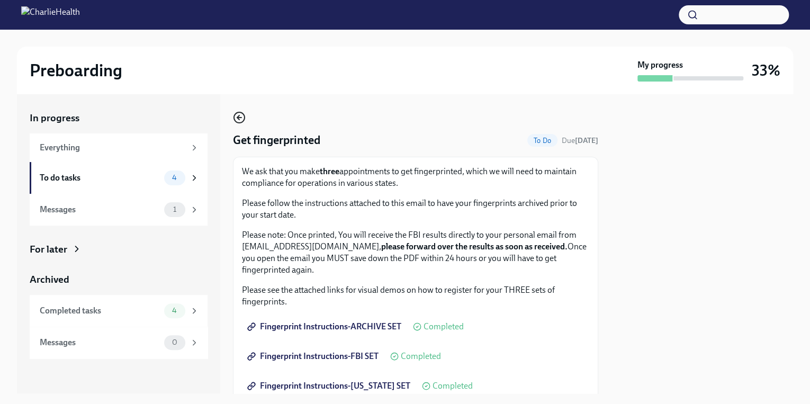
click at [242, 115] on icon "button" at bounding box center [239, 117] width 13 height 13
